Goal: Use online tool/utility: Utilize a website feature to perform a specific function

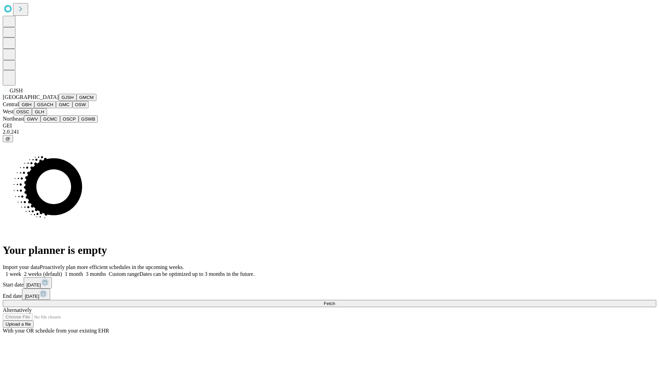
click at [59, 101] on button "GJSH" at bounding box center [68, 97] width 18 height 7
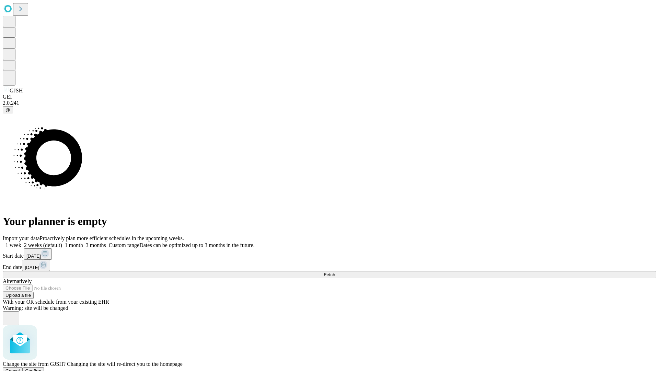
click at [42, 368] on span "Confirm" at bounding box center [33, 370] width 16 height 5
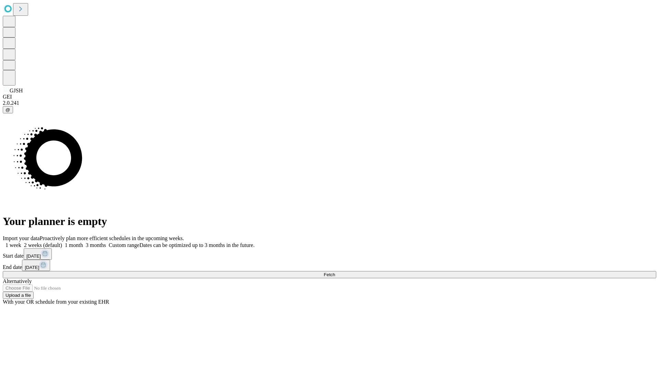
click at [83, 242] on label "1 month" at bounding box center [72, 245] width 21 height 6
click at [335, 272] on span "Fetch" at bounding box center [329, 274] width 11 height 5
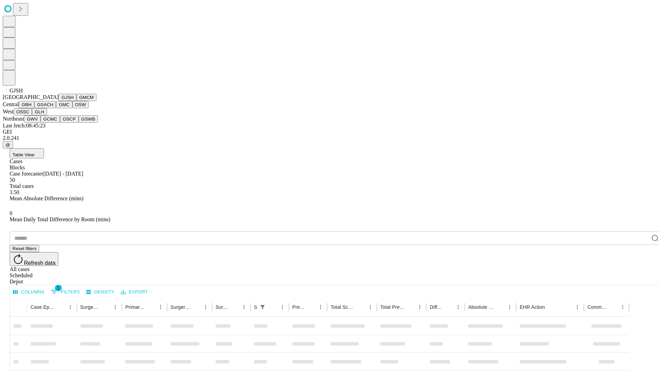
click at [77, 101] on button "GMCM" at bounding box center [87, 97] width 20 height 7
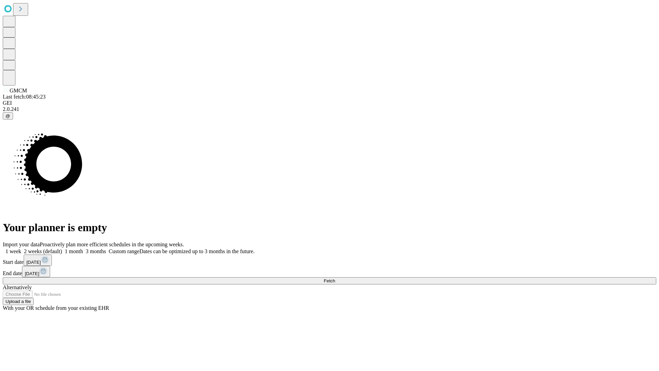
click at [83, 248] on label "1 month" at bounding box center [72, 251] width 21 height 6
click at [335, 278] on span "Fetch" at bounding box center [329, 280] width 11 height 5
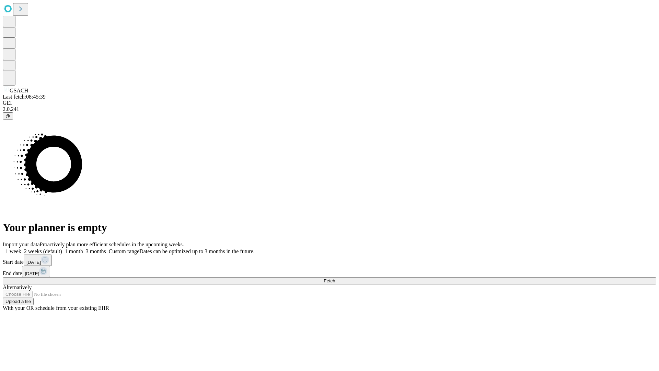
click at [83, 248] on label "1 month" at bounding box center [72, 251] width 21 height 6
click at [335, 278] on span "Fetch" at bounding box center [329, 280] width 11 height 5
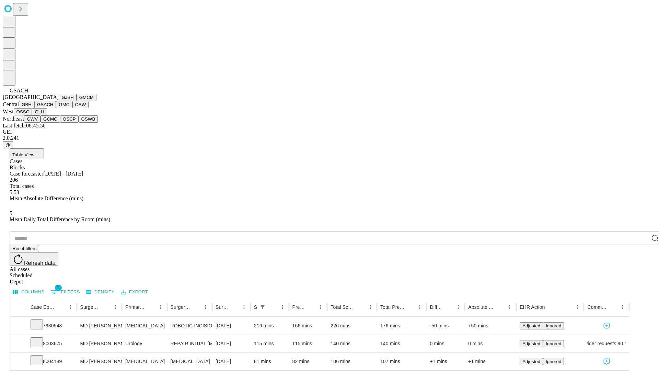
click at [56, 108] on button "GMC" at bounding box center [64, 104] width 16 height 7
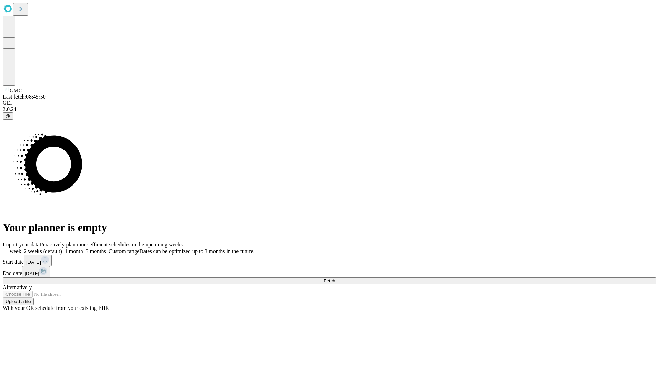
click at [83, 248] on label "1 month" at bounding box center [72, 251] width 21 height 6
click at [335, 278] on span "Fetch" at bounding box center [329, 280] width 11 height 5
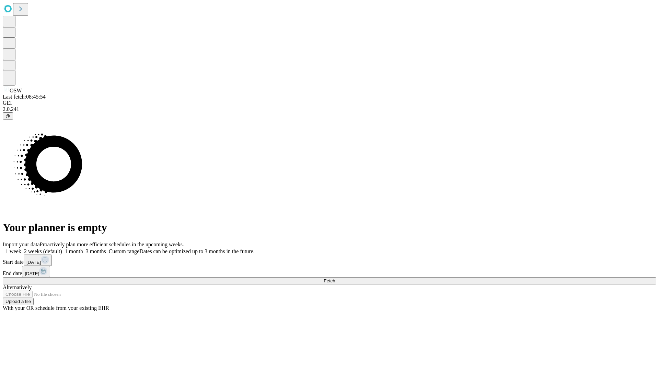
click at [83, 248] on label "1 month" at bounding box center [72, 251] width 21 height 6
click at [335, 278] on span "Fetch" at bounding box center [329, 280] width 11 height 5
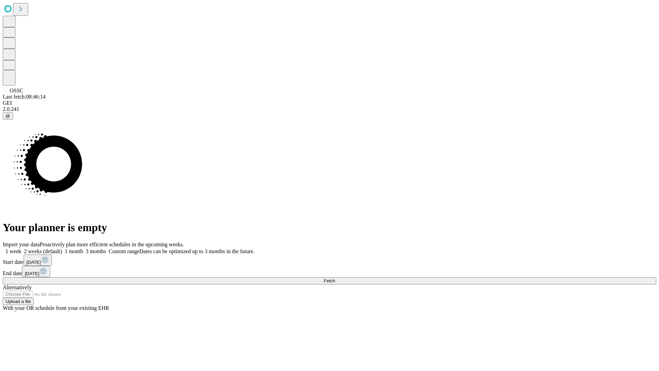
click at [83, 248] on label "1 month" at bounding box center [72, 251] width 21 height 6
click at [335, 278] on span "Fetch" at bounding box center [329, 280] width 11 height 5
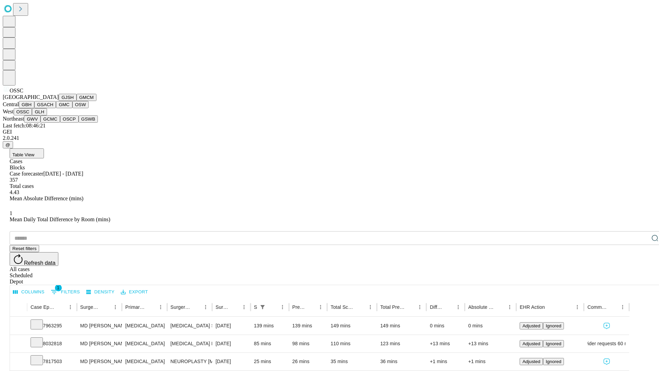
click at [47, 115] on button "GLH" at bounding box center [39, 111] width 15 height 7
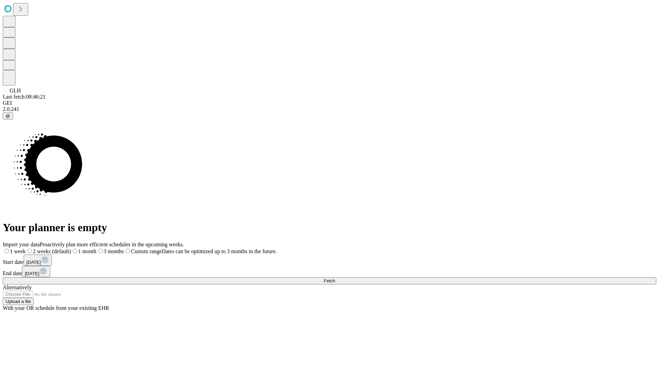
click at [97, 248] on label "1 month" at bounding box center [83, 251] width 25 height 6
click at [335, 278] on span "Fetch" at bounding box center [329, 280] width 11 height 5
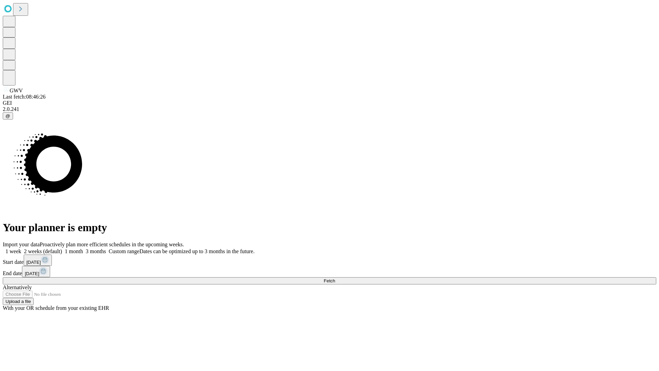
click at [83, 248] on label "1 month" at bounding box center [72, 251] width 21 height 6
click at [335, 278] on span "Fetch" at bounding box center [329, 280] width 11 height 5
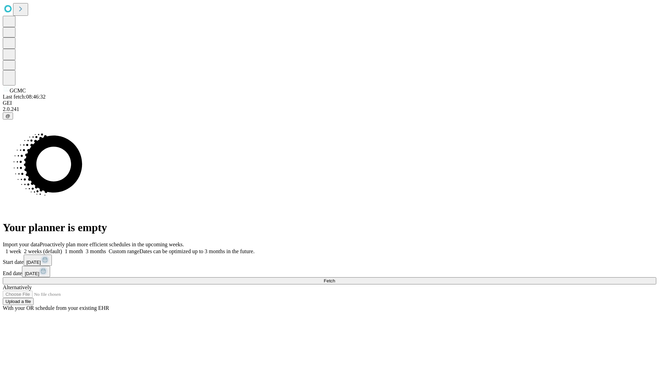
click at [335, 278] on span "Fetch" at bounding box center [329, 280] width 11 height 5
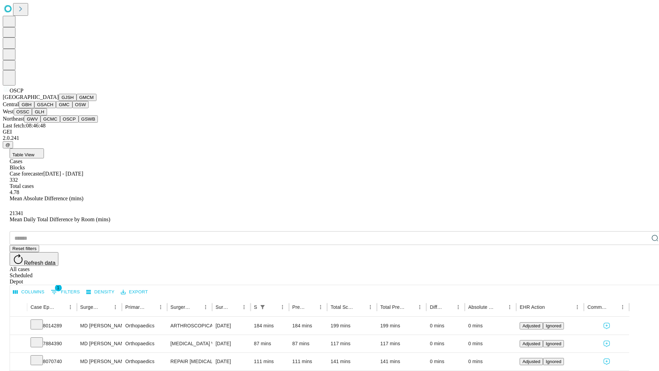
click at [79, 123] on button "GSWB" at bounding box center [89, 118] width 20 height 7
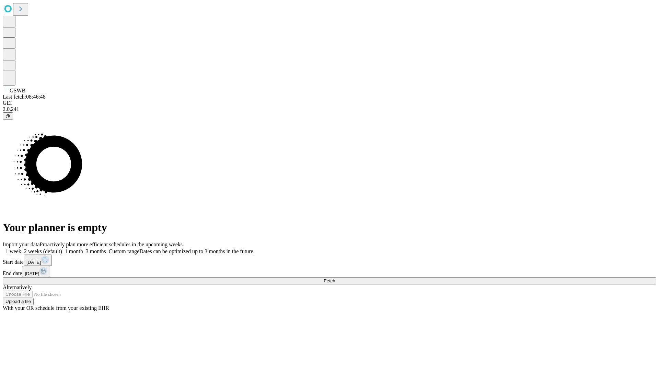
click at [83, 248] on label "1 month" at bounding box center [72, 251] width 21 height 6
click at [335, 278] on span "Fetch" at bounding box center [329, 280] width 11 height 5
